Goal: Task Accomplishment & Management: Use online tool/utility

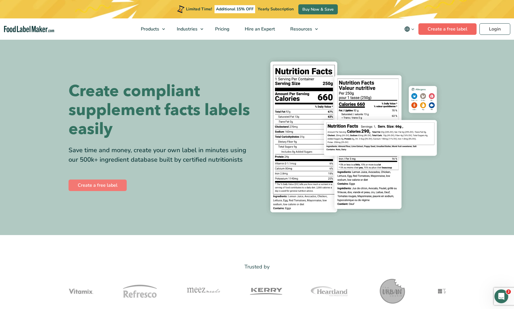
click at [439, 26] on link "Create a free label" at bounding box center [447, 29] width 58 height 12
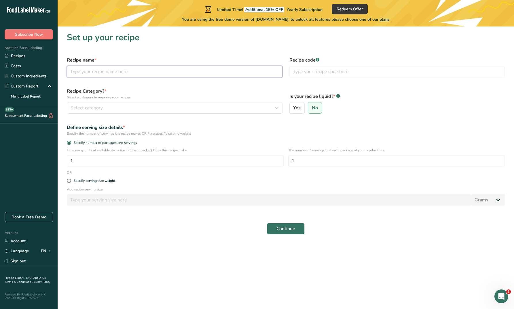
click at [100, 71] on input "text" at bounding box center [175, 72] width 216 height 12
